Goal: Use online tool/utility: Use online tool/utility

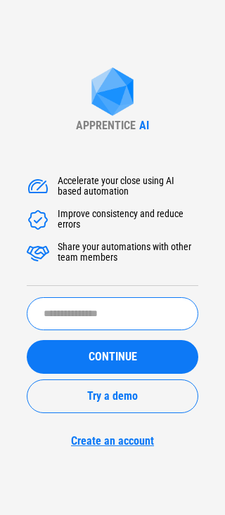
click at [154, 315] on input "text" at bounding box center [113, 313] width 172 height 33
type input "*********"
click at [27, 340] on button "CONTINUE" at bounding box center [113, 357] width 172 height 34
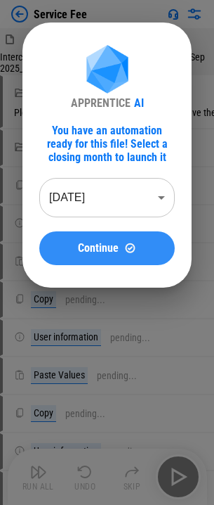
click at [108, 236] on button "Continue" at bounding box center [107, 248] width 136 height 34
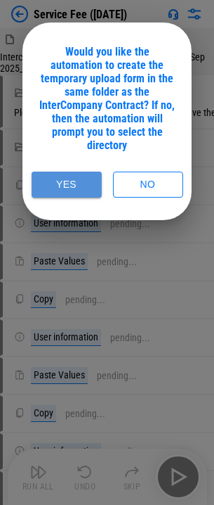
click at [89, 174] on button "Yes" at bounding box center [67, 185] width 70 height 26
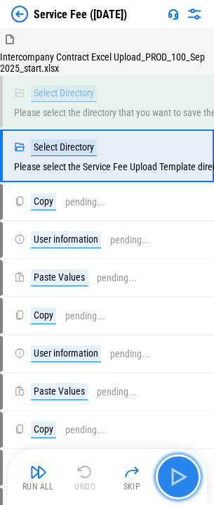
click at [169, 474] on img "button" at bounding box center [178, 477] width 23 height 23
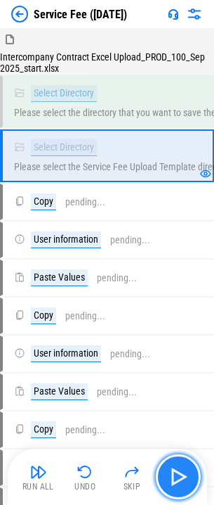
click at [178, 472] on img "button" at bounding box center [178, 477] width 23 height 23
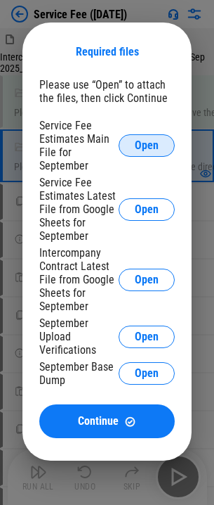
click at [131, 145] on button "Open" at bounding box center [147, 145] width 56 height 23
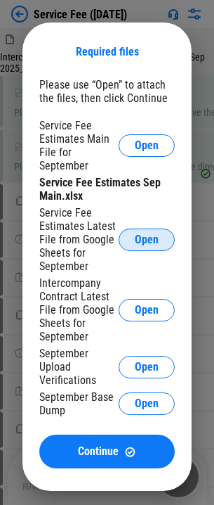
click at [129, 236] on button "Open" at bounding box center [147, 240] width 56 height 23
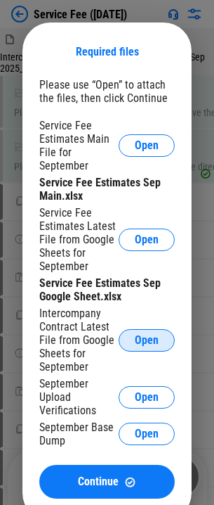
click at [136, 343] on span "Open" at bounding box center [147, 340] width 24 height 11
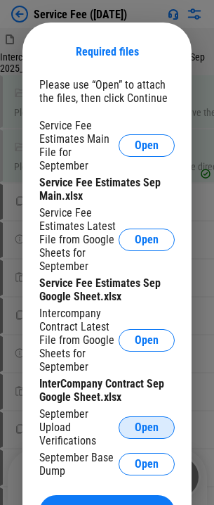
click at [164, 416] on button "Open" at bounding box center [147, 427] width 56 height 23
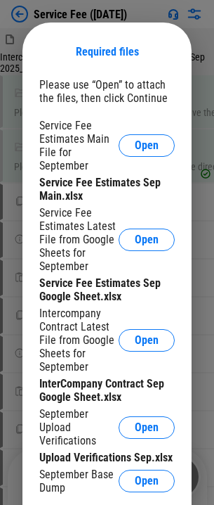
scroll to position [211, 0]
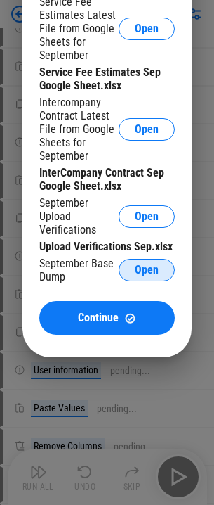
click at [165, 271] on button "Open" at bounding box center [147, 270] width 56 height 23
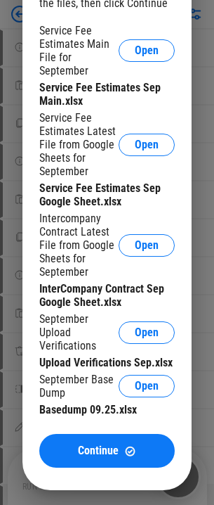
scroll to position [422, 0]
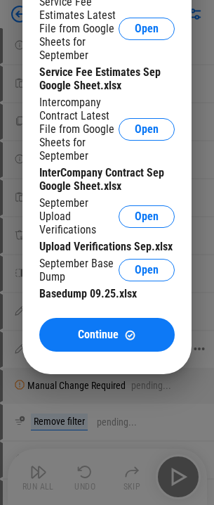
click at [122, 340] on button "Continue" at bounding box center [107, 335] width 136 height 34
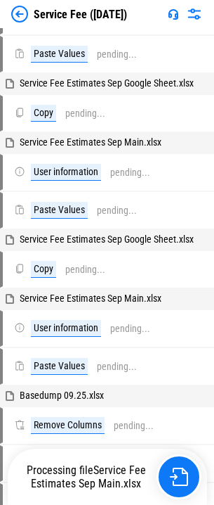
scroll to position [527, 0]
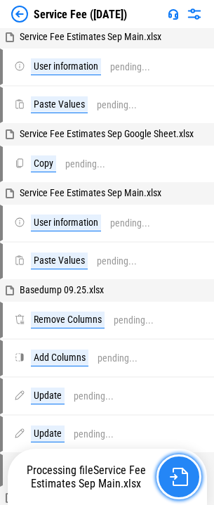
click at [185, 482] on img "button" at bounding box center [179, 477] width 18 height 18
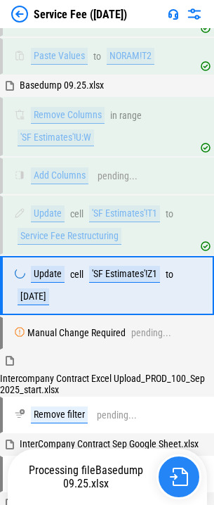
scroll to position [883, 0]
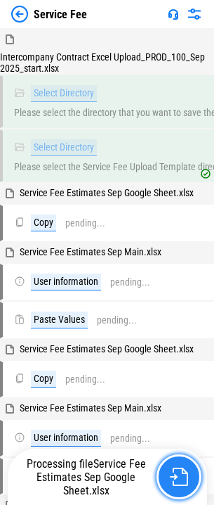
click at [179, 470] on img "button" at bounding box center [179, 477] width 18 height 18
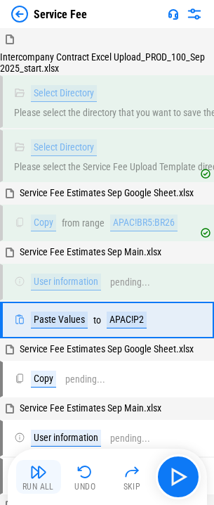
click at [40, 470] on img "button" at bounding box center [38, 471] width 17 height 17
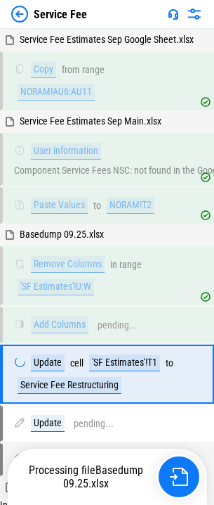
scroll to position [822, 0]
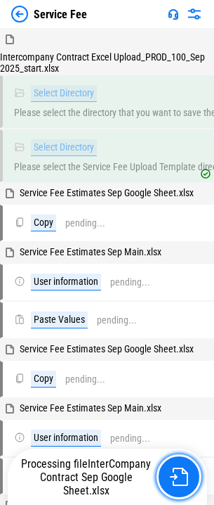
click at [177, 478] on img "button" at bounding box center [179, 477] width 18 height 18
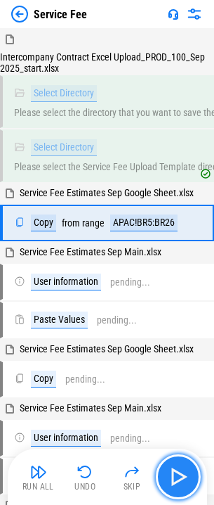
click at [179, 474] on img "button" at bounding box center [178, 477] width 23 height 23
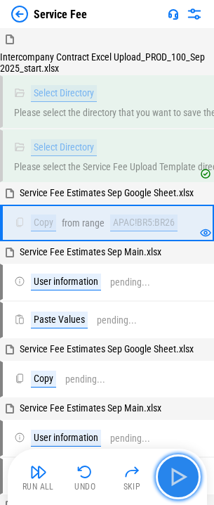
click at [179, 474] on img "button" at bounding box center [178, 477] width 23 height 23
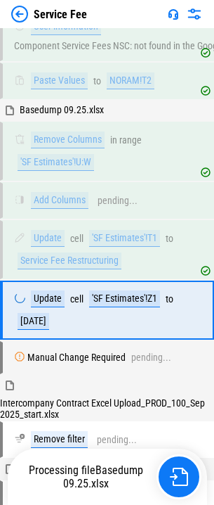
scroll to position [883, 0]
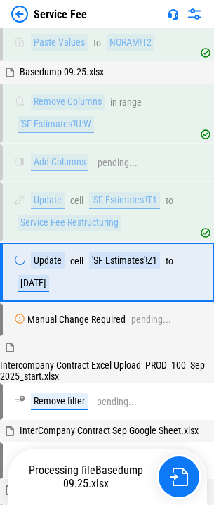
scroll to position [883, 0]
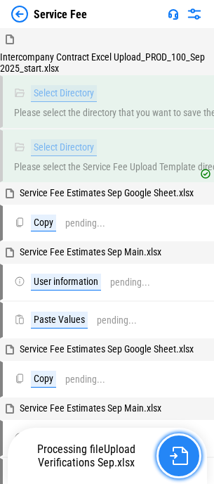
click at [186, 461] on img "button" at bounding box center [179, 456] width 18 height 18
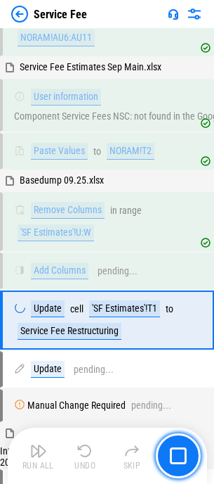
scroll to position [833, 0]
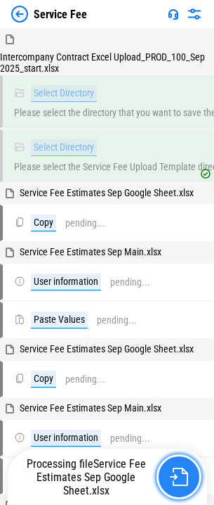
click at [183, 481] on img "button" at bounding box center [179, 477] width 18 height 18
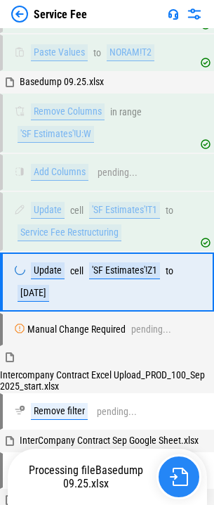
scroll to position [883, 0]
